Goal: Task Accomplishment & Management: Complete application form

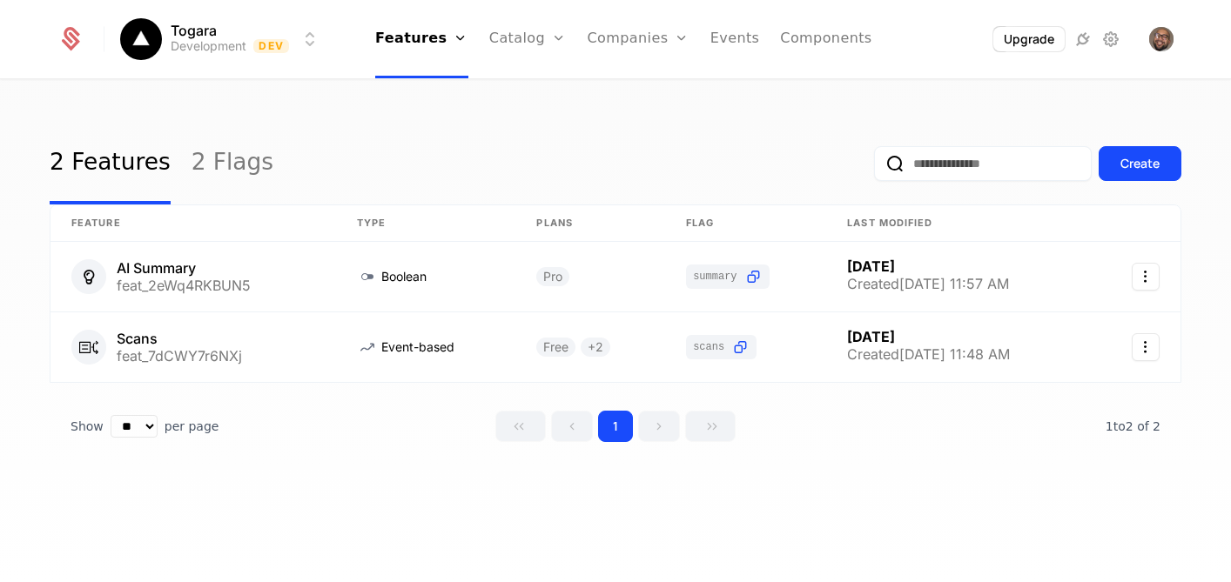
click at [310, 44] on html "Togara Development Dev Features Features Flags Catalog Plans Add Ons Credits Co…" at bounding box center [615, 291] width 1231 height 582
click at [528, 116] on html "Togara Development Dev Features Features Flags Catalog Plans Add Ons Credits Co…" at bounding box center [615, 291] width 1231 height 582
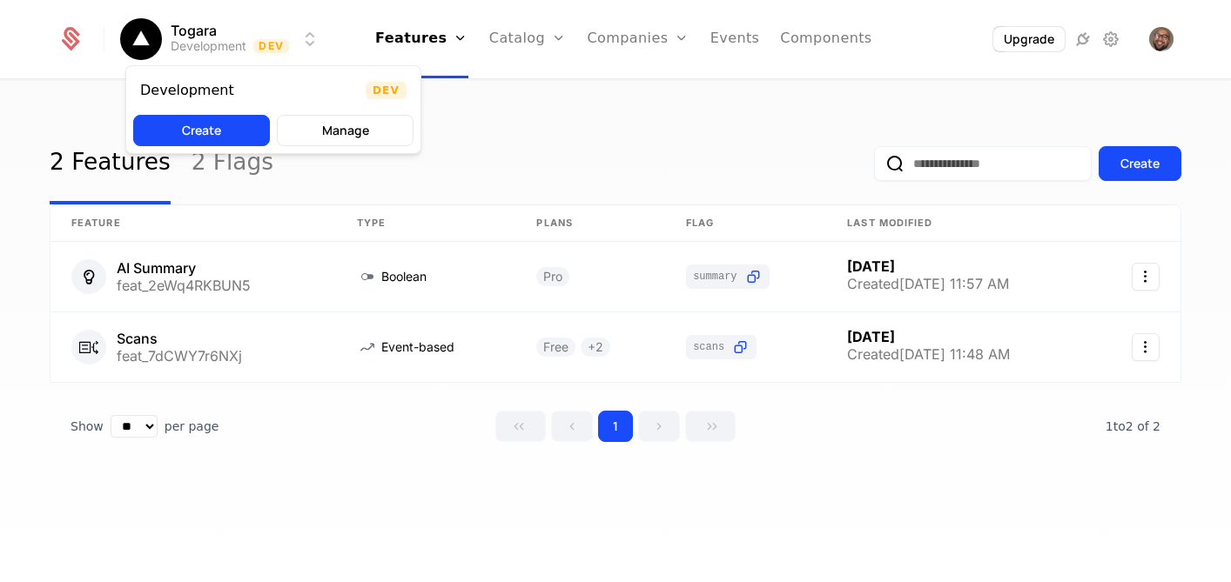
click at [312, 44] on html "Togara Development Dev Features Features Flags Catalog Plans Add Ons Credits Co…" at bounding box center [615, 291] width 1231 height 582
click at [216, 132] on button "Create" at bounding box center [201, 130] width 137 height 31
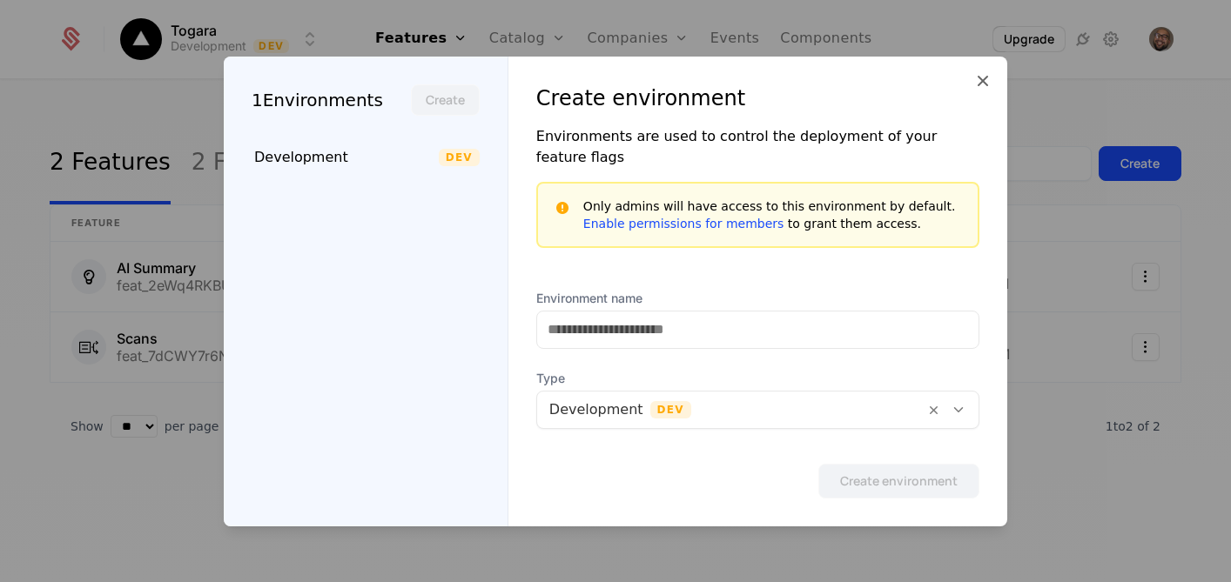
click at [980, 91] on icon at bounding box center [982, 81] width 21 height 21
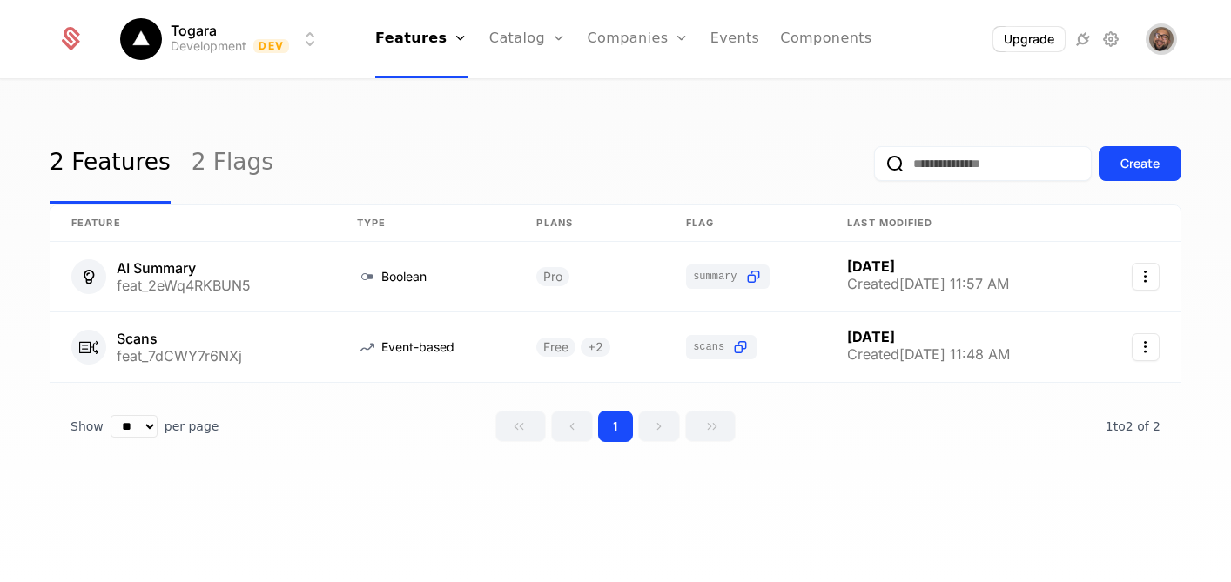
click at [1162, 41] on img "Open user button" at bounding box center [1161, 39] width 24 height 24
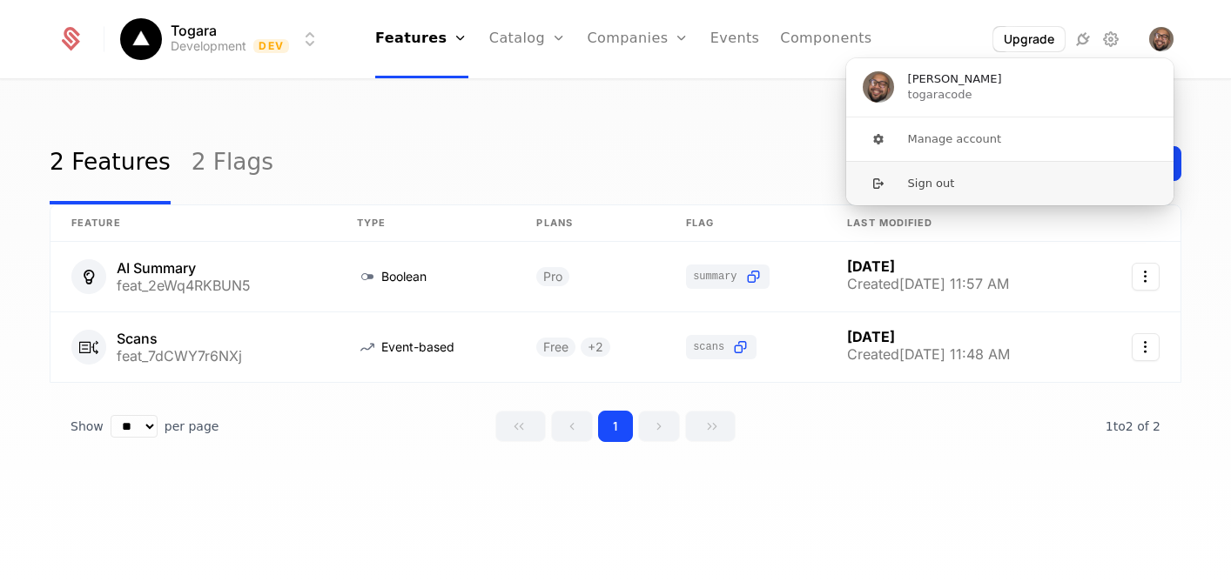
click at [1092, 188] on button "Sign out" at bounding box center [1009, 183] width 329 height 44
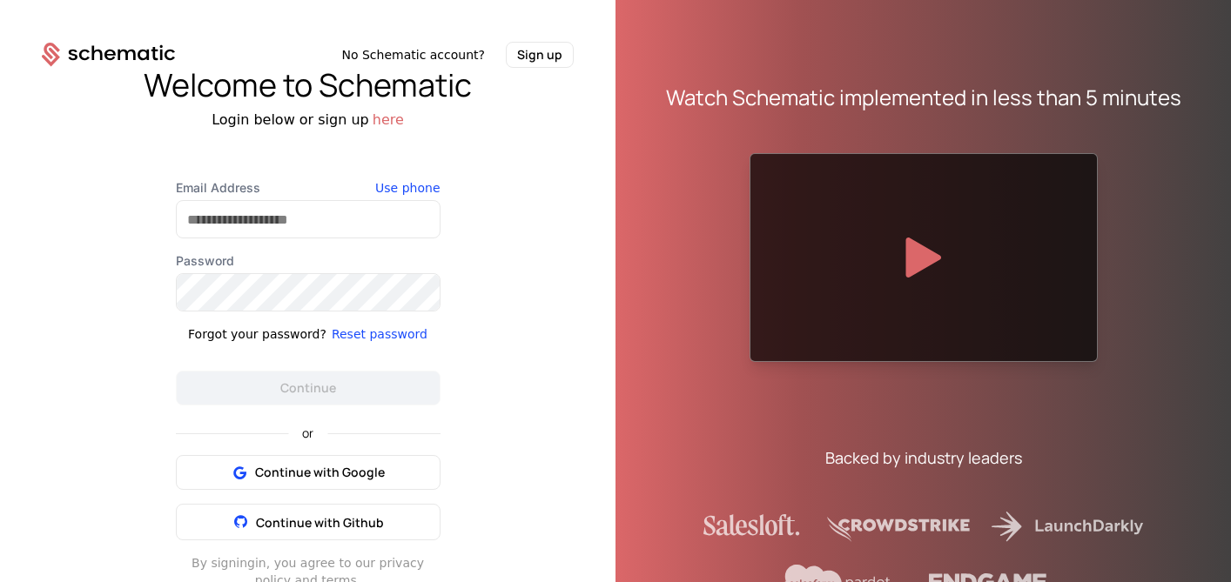
click at [537, 64] on button "Sign up" at bounding box center [540, 55] width 68 height 26
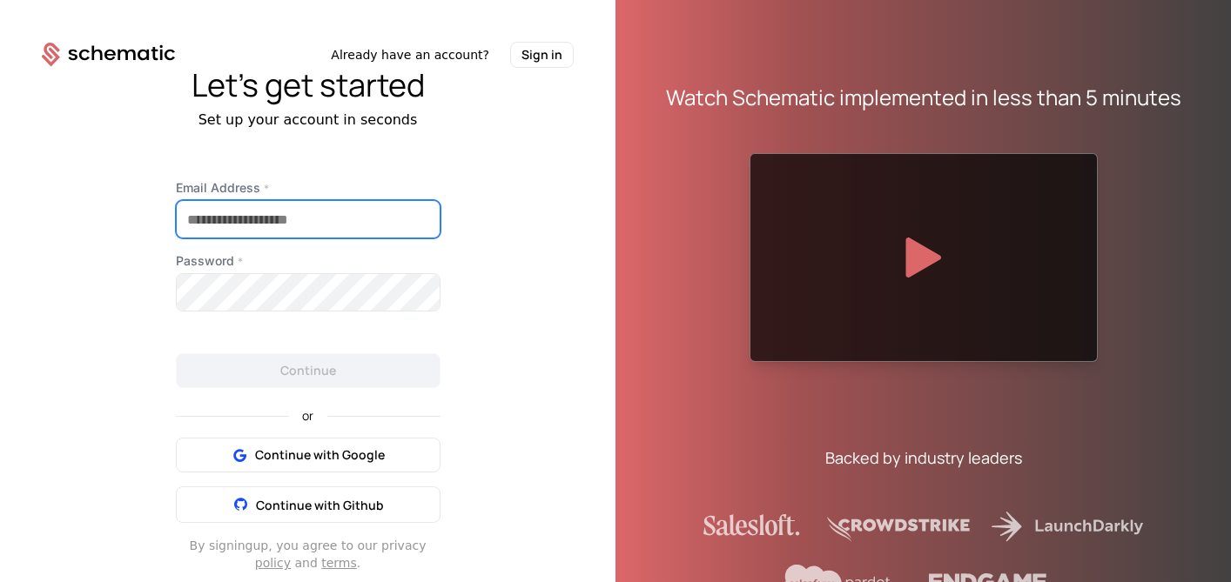
click at [374, 217] on input "Email Address *" at bounding box center [308, 219] width 263 height 37
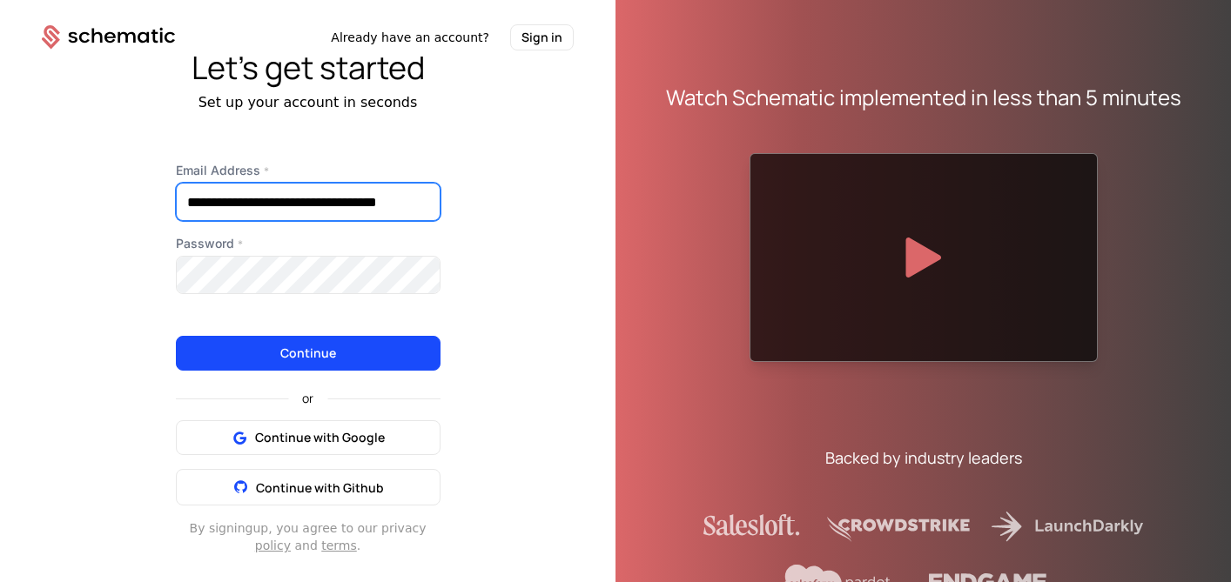
scroll to position [0, 19]
type input "**********"
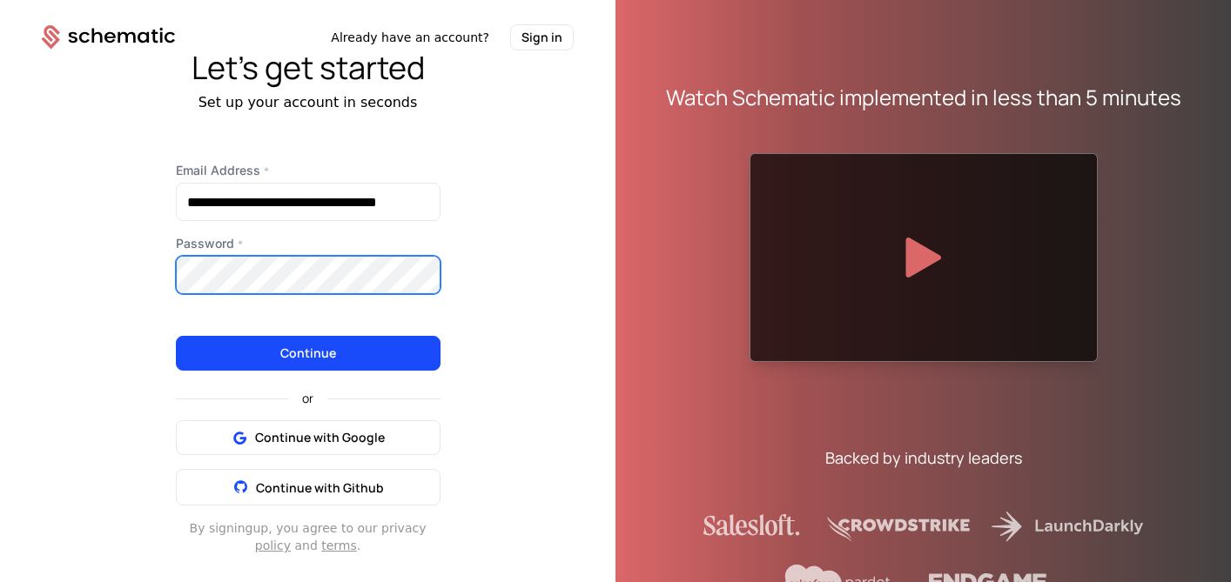
scroll to position [0, 0]
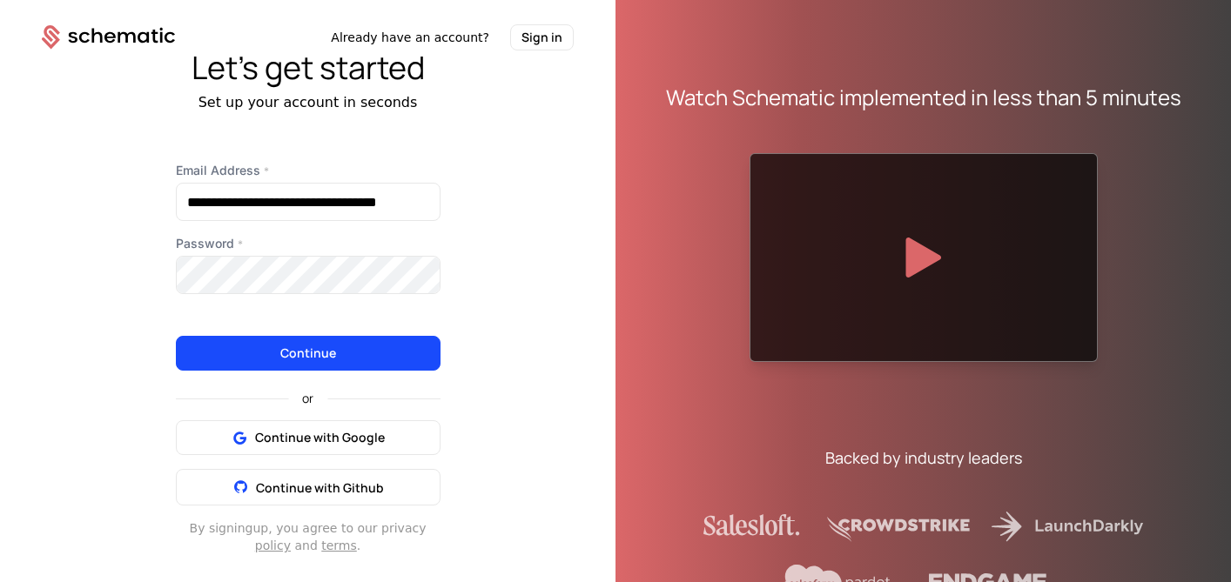
click at [353, 350] on button "Continue" at bounding box center [308, 353] width 265 height 35
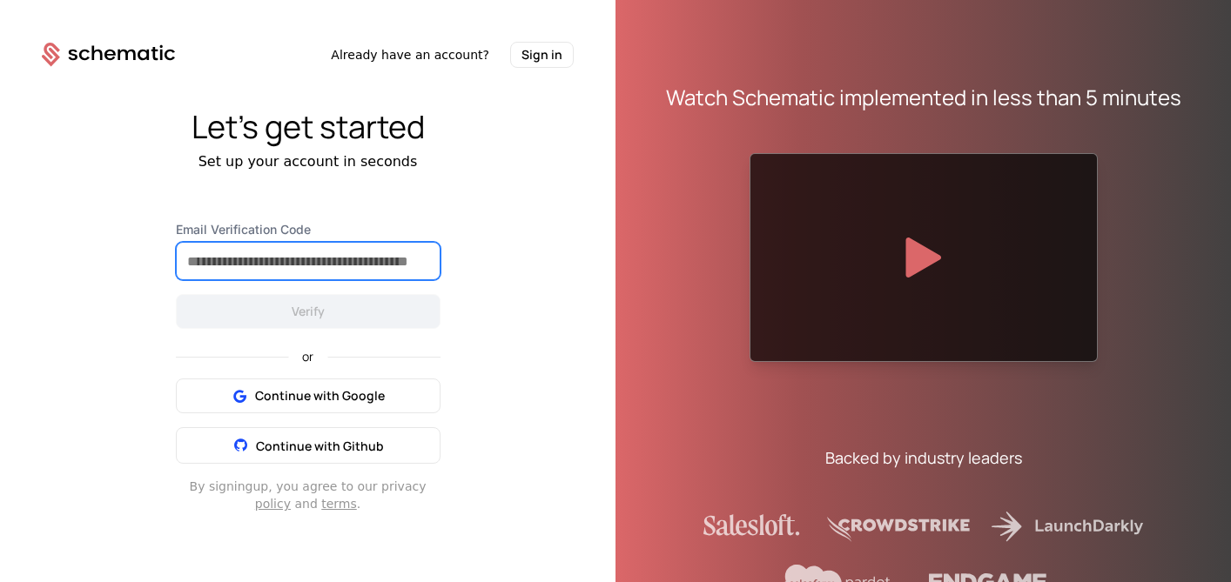
click at [403, 266] on input "Email Verification Code" at bounding box center [308, 261] width 263 height 37
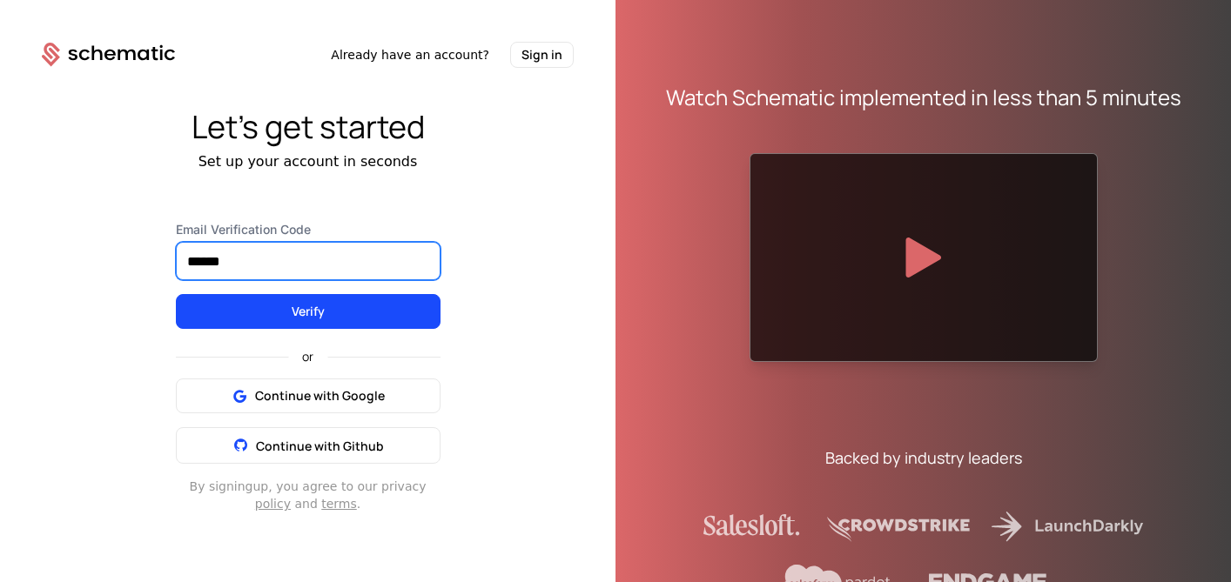
type input "******"
click at [387, 320] on button "Verify" at bounding box center [308, 311] width 265 height 35
